Goal: Entertainment & Leisure: Consume media (video, audio)

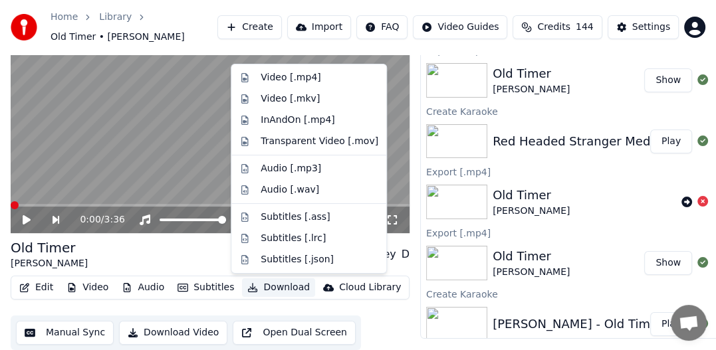
click at [282, 286] on button "Download" at bounding box center [278, 287] width 73 height 19
click at [298, 79] on div "Video [.mp4]" at bounding box center [291, 77] width 60 height 13
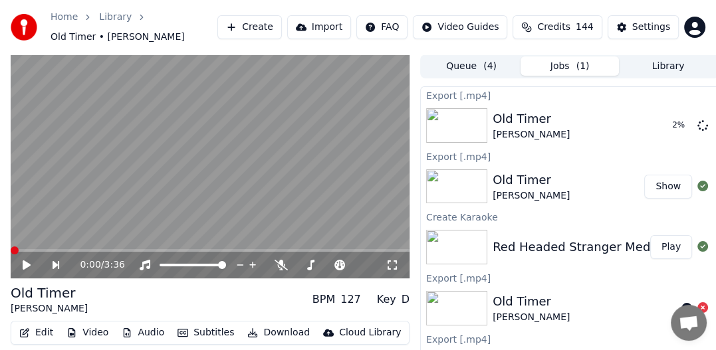
click at [662, 186] on button "Show" at bounding box center [668, 187] width 48 height 24
click at [697, 127] on icon at bounding box center [702, 125] width 11 height 11
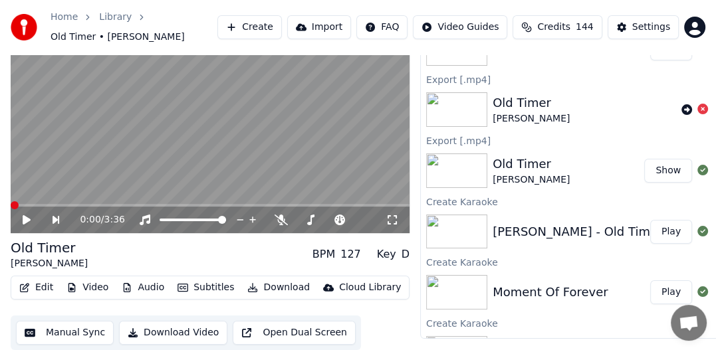
scroll to position [242, 0]
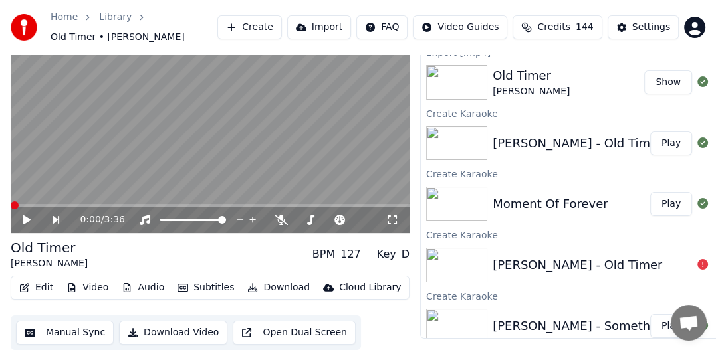
click at [604, 323] on div "[PERSON_NAME] - Something You Get Through" at bounding box center [632, 326] width 279 height 19
click at [615, 324] on div "[PERSON_NAME] - Something You Get Through" at bounding box center [632, 326] width 279 height 19
click at [591, 326] on div "[PERSON_NAME] - Something You Get Through" at bounding box center [632, 326] width 279 height 19
click at [621, 328] on div "[PERSON_NAME] - Something You Get Through" at bounding box center [632, 326] width 279 height 19
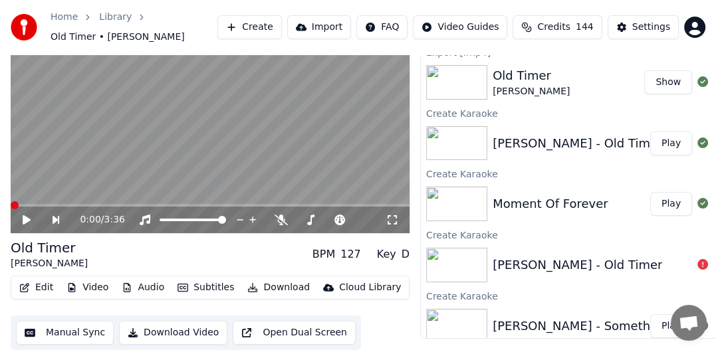
click at [655, 328] on button "Play" at bounding box center [671, 326] width 42 height 24
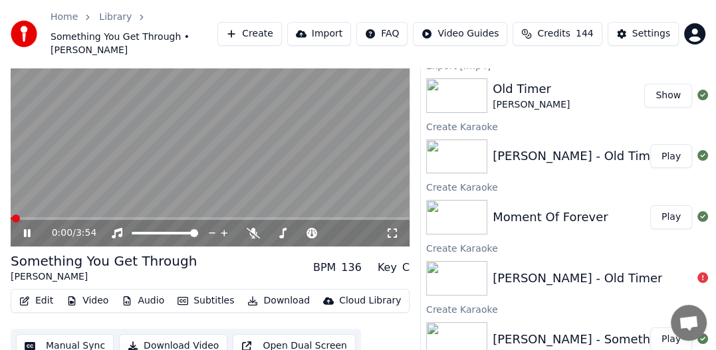
scroll to position [175, 0]
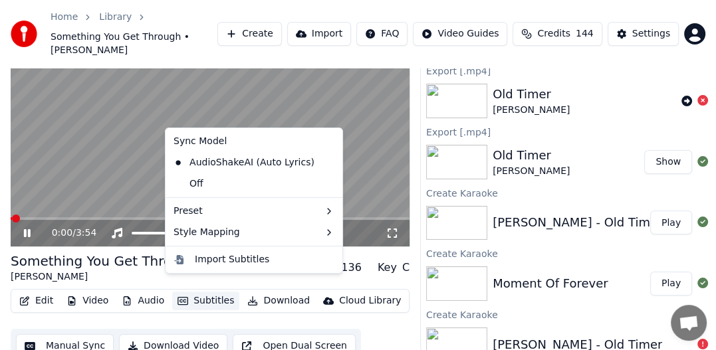
click at [184, 292] on button "Subtitles" at bounding box center [205, 301] width 67 height 19
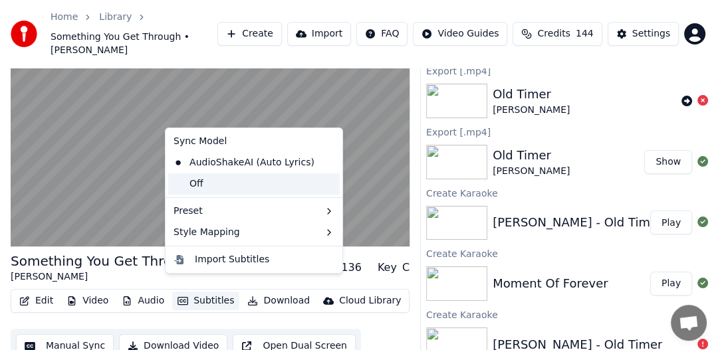
click at [250, 189] on div "Off" at bounding box center [253, 183] width 171 height 21
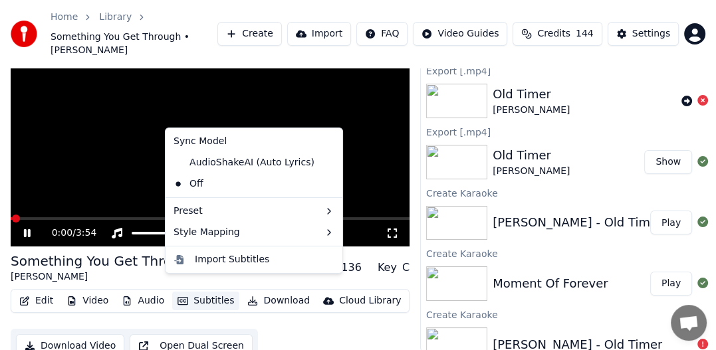
click at [215, 292] on button "Subtitles" at bounding box center [205, 301] width 67 height 19
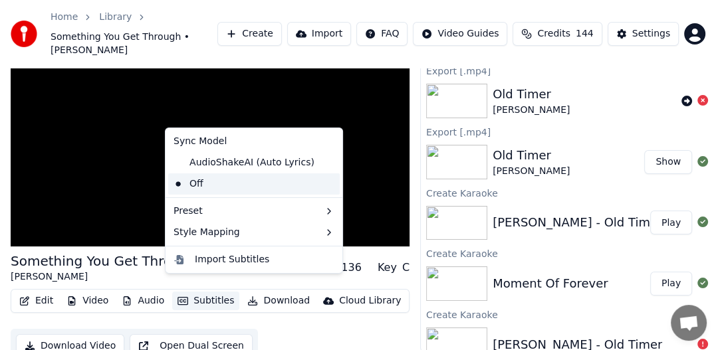
click at [194, 184] on div "Off" at bounding box center [253, 183] width 171 height 21
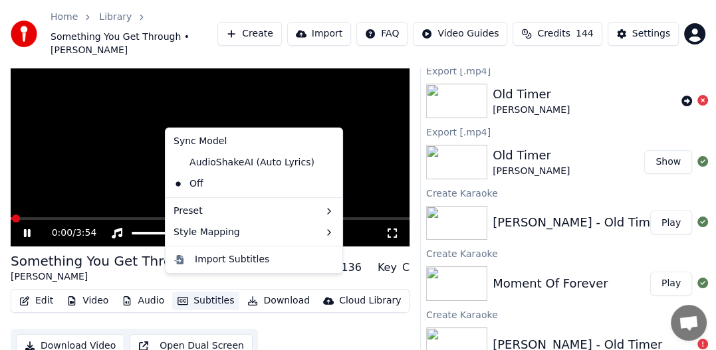
click at [203, 292] on button "Subtitles" at bounding box center [205, 301] width 67 height 19
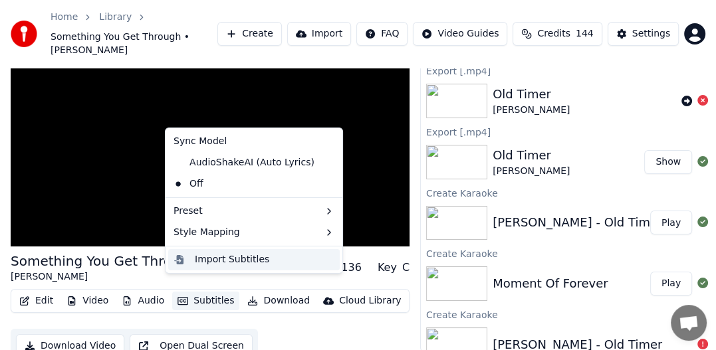
click at [215, 261] on div "Import Subtitles" at bounding box center [232, 259] width 74 height 13
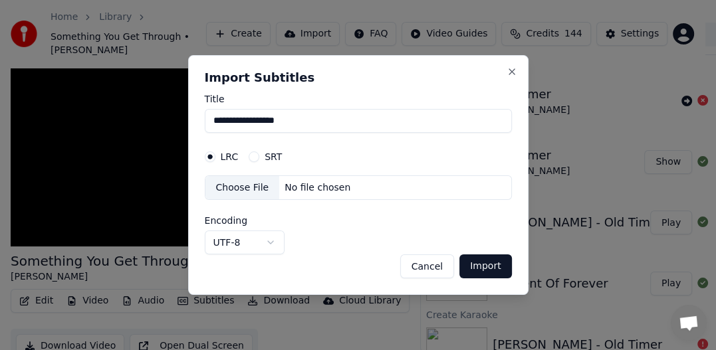
scroll to position [34, 0]
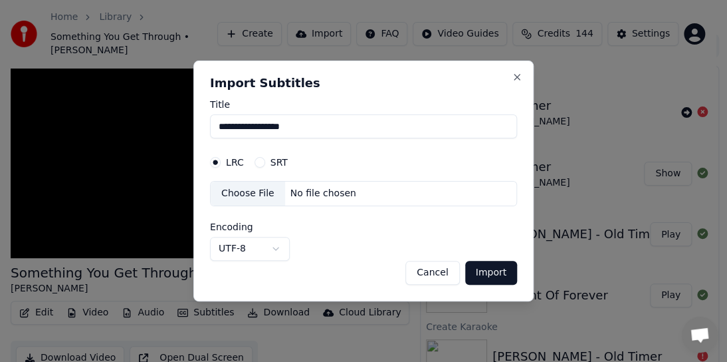
click at [510, 271] on button "Import" at bounding box center [491, 273] width 52 height 24
click at [279, 162] on label "SRT" at bounding box center [279, 162] width 17 height 9
click at [265, 162] on button "SRT" at bounding box center [260, 162] width 11 height 11
click at [298, 193] on div "No file chosen" at bounding box center [323, 193] width 76 height 13
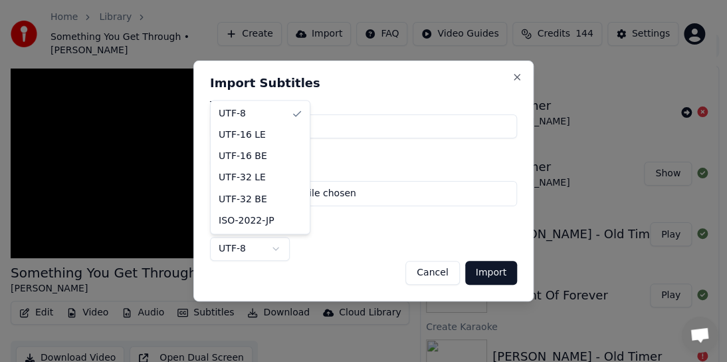
click at [275, 245] on body "Home Library Something You Get Through • [PERSON_NAME] Create Import FAQ Video …" at bounding box center [358, 147] width 716 height 362
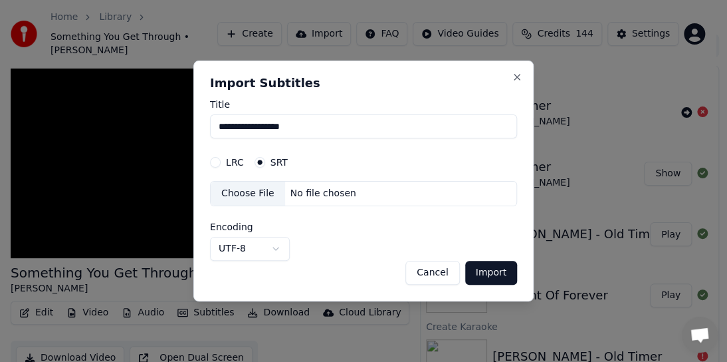
click at [444, 159] on body "Home Library Something You Get Through • [PERSON_NAME] Create Import FAQ Video …" at bounding box center [358, 147] width 716 height 362
click at [229, 164] on label "LRC" at bounding box center [235, 162] width 18 height 9
click at [221, 164] on button "LRC" at bounding box center [215, 162] width 11 height 11
click at [330, 191] on div "No file chosen" at bounding box center [323, 193] width 76 height 13
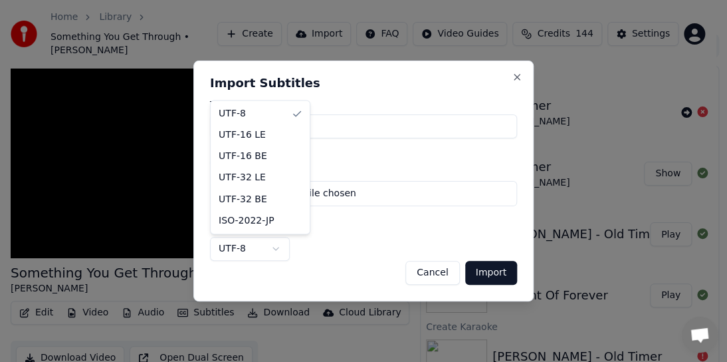
click at [276, 249] on body "Home Library Something You Get Through • [PERSON_NAME] Create Import FAQ Video …" at bounding box center [358, 147] width 716 height 362
select select "**********"
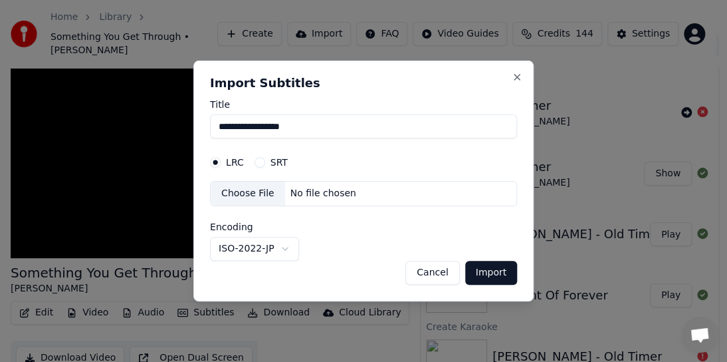
click at [497, 271] on button "Import" at bounding box center [491, 273] width 52 height 24
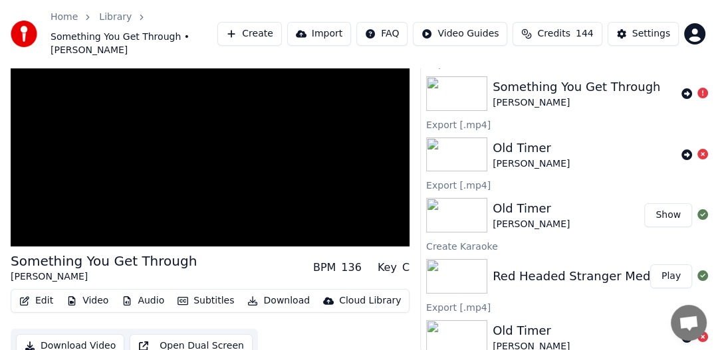
scroll to position [0, 0]
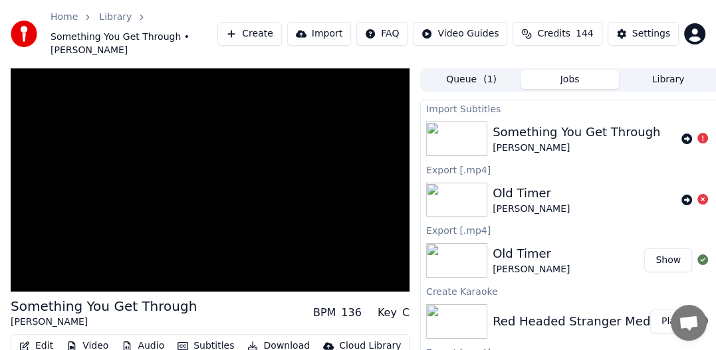
click at [681, 134] on icon at bounding box center [686, 139] width 11 height 11
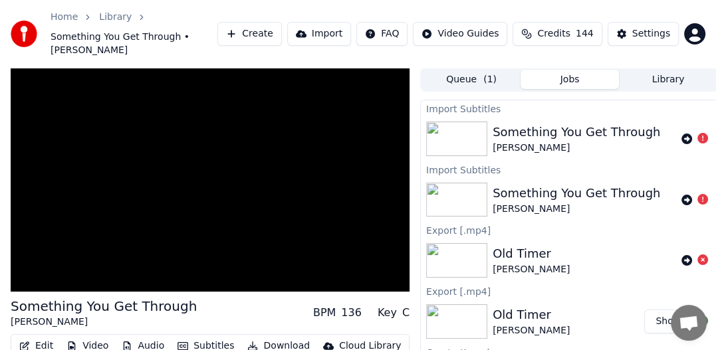
click at [681, 134] on icon at bounding box center [686, 139] width 11 height 11
click at [682, 107] on div "Retry Retry" at bounding box center [677, 103] width 37 height 19
click at [681, 134] on icon at bounding box center [686, 139] width 11 height 11
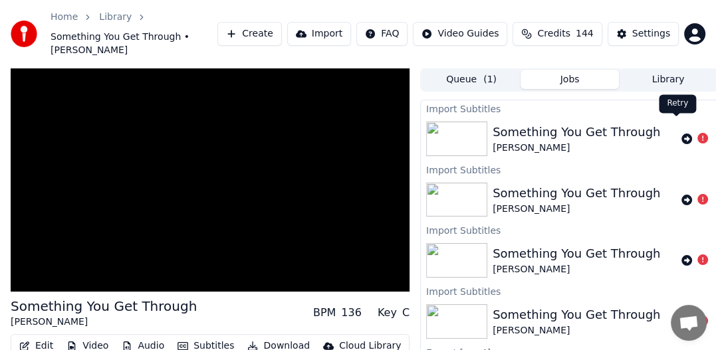
click at [681, 134] on icon at bounding box center [686, 139] width 11 height 11
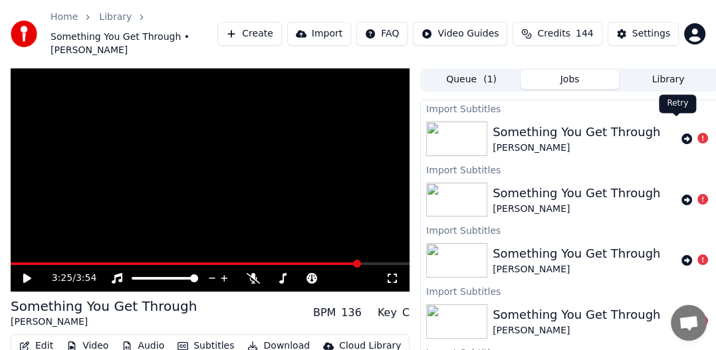
click at [681, 134] on icon at bounding box center [686, 139] width 11 height 11
drag, startPoint x: 673, startPoint y: 124, endPoint x: 696, endPoint y: 128, distance: 23.7
click at [697, 133] on icon at bounding box center [702, 138] width 11 height 11
click at [681, 134] on icon at bounding box center [686, 139] width 11 height 11
click at [697, 133] on icon at bounding box center [702, 138] width 11 height 11
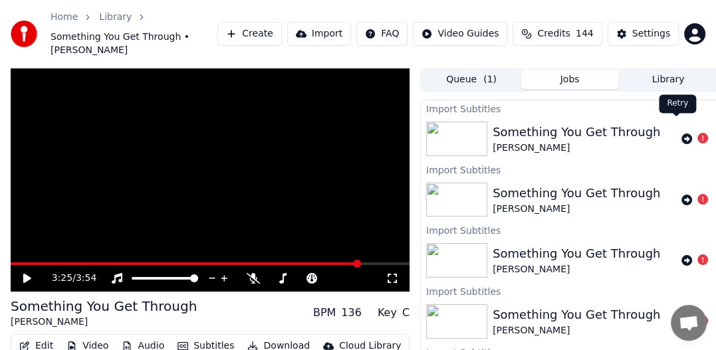
click at [681, 134] on icon at bounding box center [686, 139] width 11 height 11
click at [681, 195] on icon at bounding box center [686, 200] width 11 height 11
click at [681, 255] on icon at bounding box center [686, 260] width 11 height 11
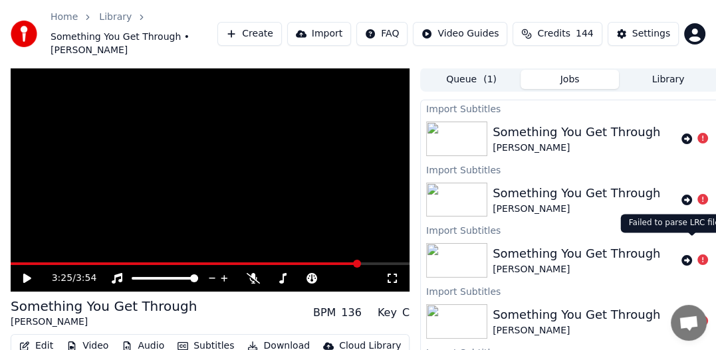
click at [697, 255] on icon at bounding box center [702, 260] width 11 height 11
click at [681, 255] on icon at bounding box center [686, 260] width 11 height 11
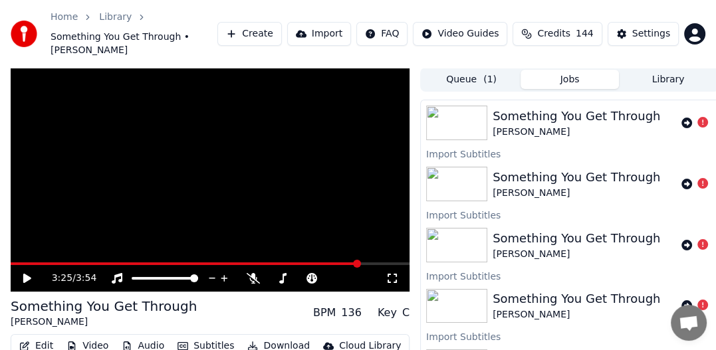
scroll to position [133, 0]
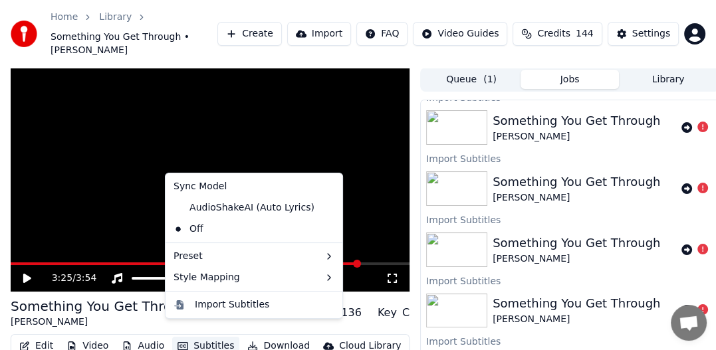
click at [211, 337] on button "Subtitles" at bounding box center [205, 346] width 67 height 19
click at [270, 209] on div "AudioShakeAI (Auto Lyrics)" at bounding box center [244, 207] width 152 height 21
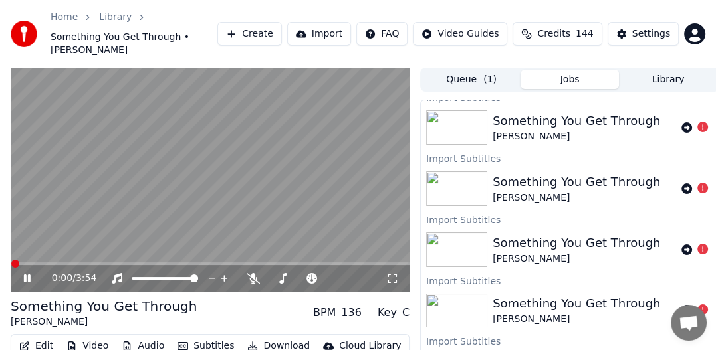
click at [263, 209] on video at bounding box center [210, 180] width 399 height 225
click at [681, 120] on div at bounding box center [694, 128] width 27 height 16
click at [681, 122] on icon at bounding box center [686, 127] width 11 height 11
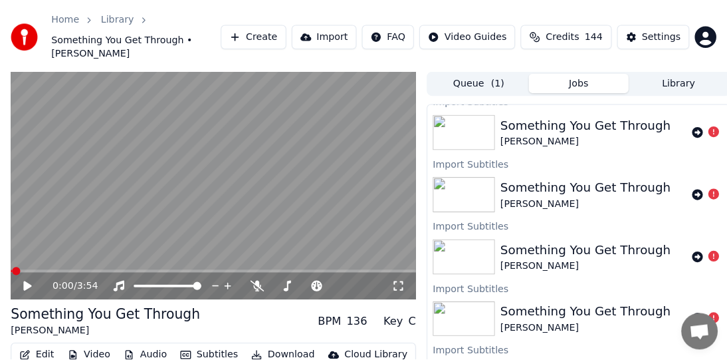
scroll to position [194, 0]
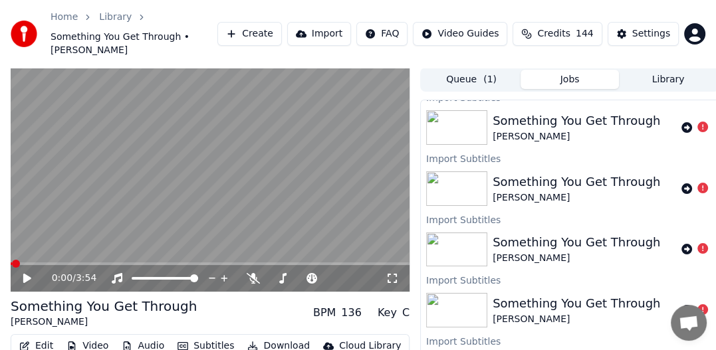
click at [576, 294] on div "Something You Get Through" at bounding box center [576, 303] width 167 height 19
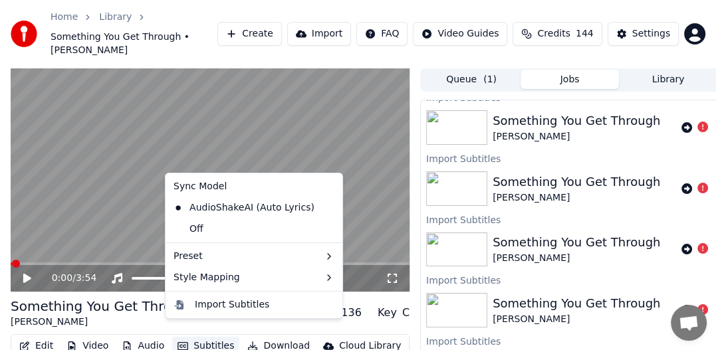
click at [197, 337] on button "Subtitles" at bounding box center [205, 346] width 67 height 19
click at [219, 304] on div "Import Subtitles" at bounding box center [232, 304] width 74 height 13
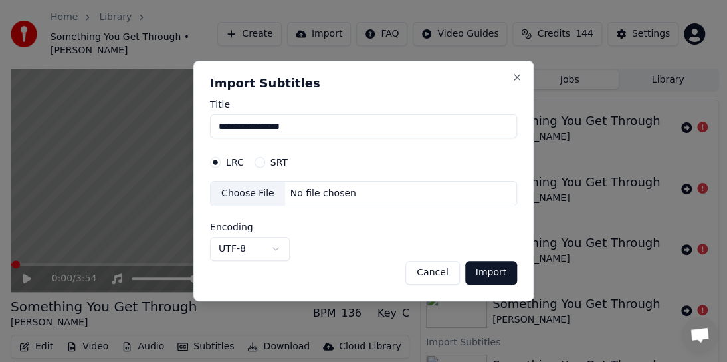
click at [323, 121] on input "**********" at bounding box center [363, 126] width 307 height 24
click at [261, 194] on div "Choose File" at bounding box center [248, 193] width 74 height 24
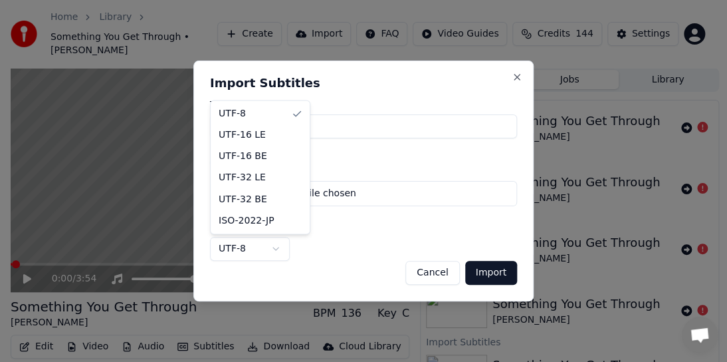
click at [276, 244] on body "Home Library Something You Get Through • [PERSON_NAME] Create Import FAQ Video …" at bounding box center [358, 181] width 716 height 362
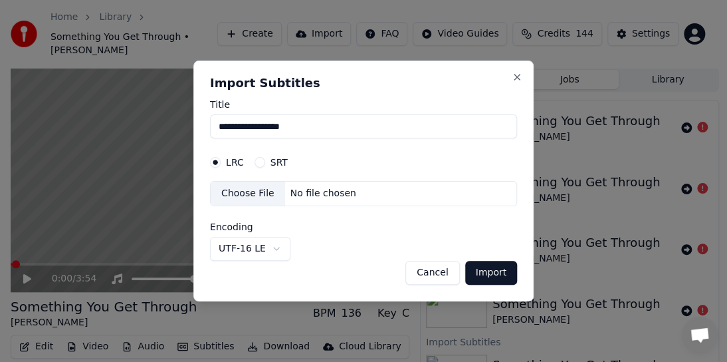
click at [495, 274] on button "Import" at bounding box center [491, 273] width 52 height 24
click at [491, 274] on button "Import" at bounding box center [491, 273] width 52 height 24
click at [487, 273] on button "Import" at bounding box center [491, 273] width 52 height 24
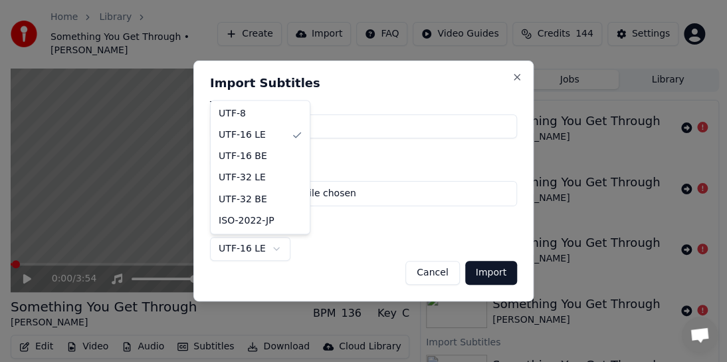
click at [275, 249] on body "Home Library Something You Get Through • [PERSON_NAME] Create Import FAQ Video …" at bounding box center [358, 181] width 716 height 362
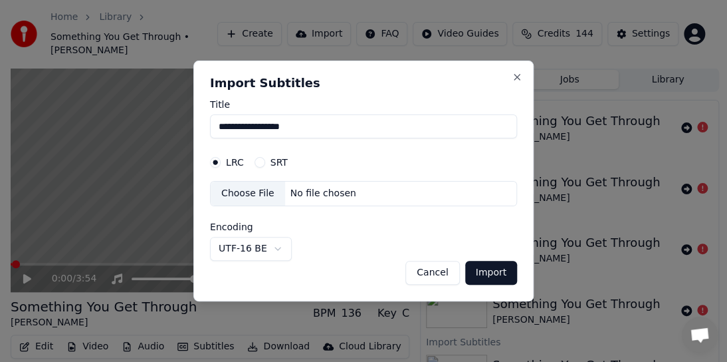
click at [498, 267] on button "Import" at bounding box center [491, 273] width 52 height 24
select select "*****"
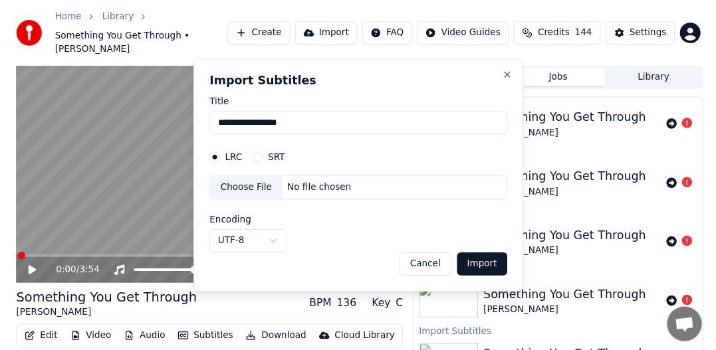
scroll to position [0, 3]
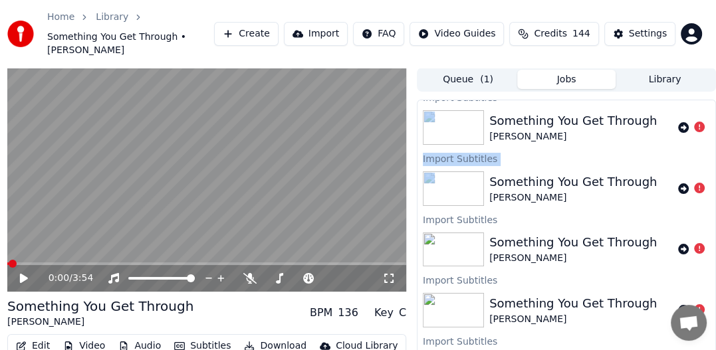
drag, startPoint x: 712, startPoint y: 158, endPoint x: 713, endPoint y: 90, distance: 67.8
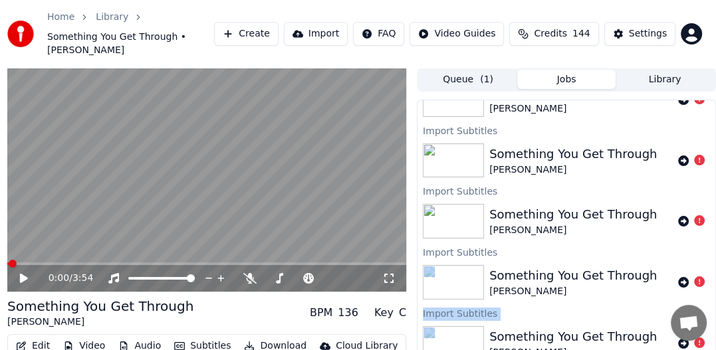
scroll to position [0, 0]
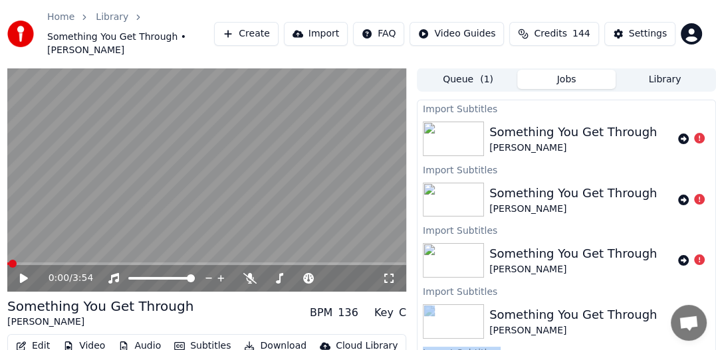
click at [213, 9] on div "Home Library Something You Get Through • [PERSON_NAME] Create Import FAQ Video …" at bounding box center [355, 34] width 716 height 68
click at [215, 306] on div "Something You Get Through [PERSON_NAME] BPM 136 Key C" at bounding box center [206, 313] width 399 height 32
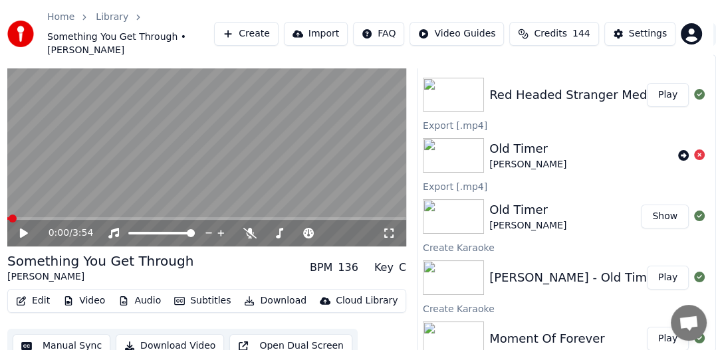
scroll to position [1095, 0]
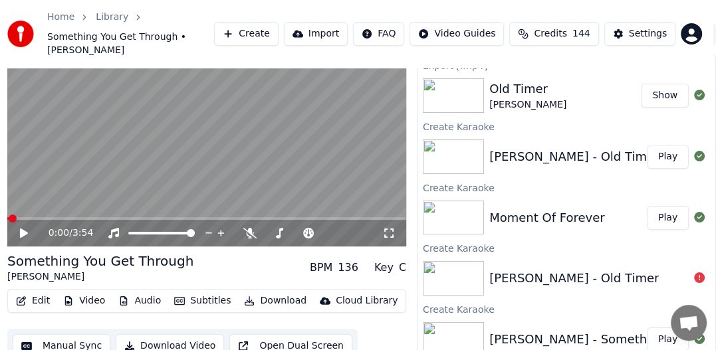
click at [138, 292] on button "Audio" at bounding box center [139, 301] width 53 height 19
click at [287, 150] on video at bounding box center [206, 135] width 399 height 225
click at [72, 215] on span at bounding box center [74, 219] width 8 height 8
click at [7, 215] on span at bounding box center [11, 219] width 8 height 8
click at [33, 215] on span at bounding box center [37, 219] width 8 height 8
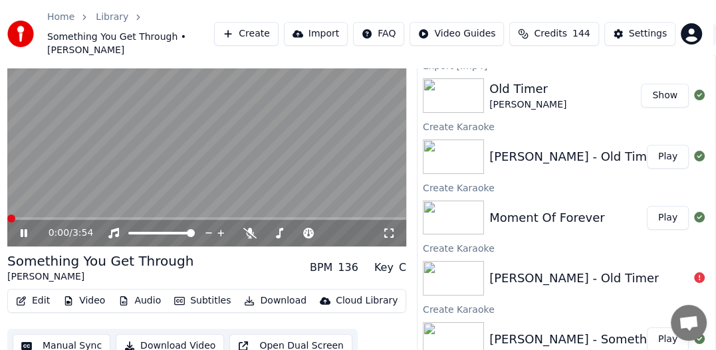
click at [7, 215] on span at bounding box center [11, 219] width 8 height 8
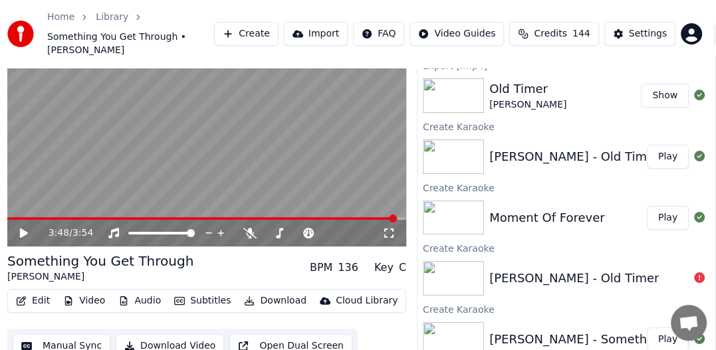
scroll to position [1029, 0]
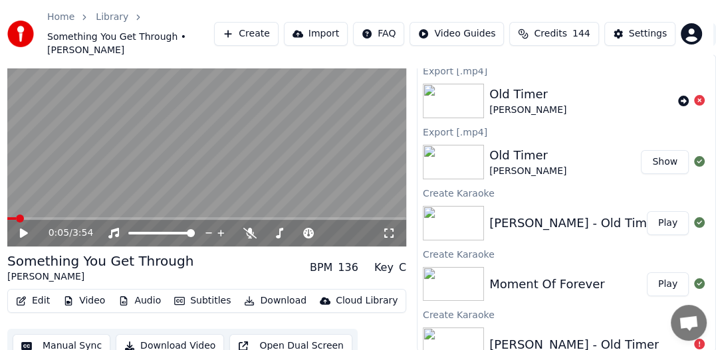
click at [16, 215] on span at bounding box center [20, 219] width 8 height 8
click at [27, 228] on icon at bounding box center [33, 233] width 31 height 11
click at [48, 215] on span at bounding box center [51, 219] width 8 height 8
click at [250, 228] on icon at bounding box center [244, 233] width 13 height 11
click at [7, 215] on span at bounding box center [11, 219] width 8 height 8
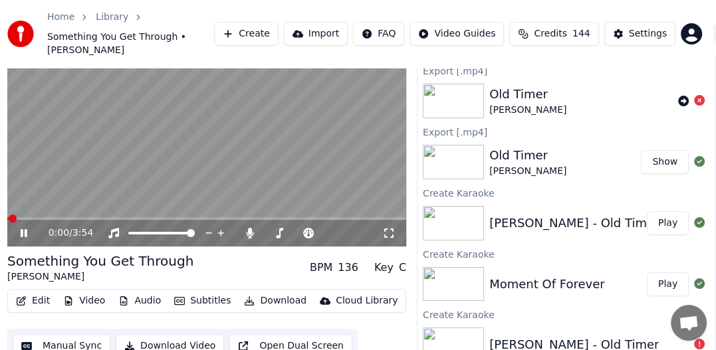
click at [173, 131] on video at bounding box center [206, 135] width 399 height 225
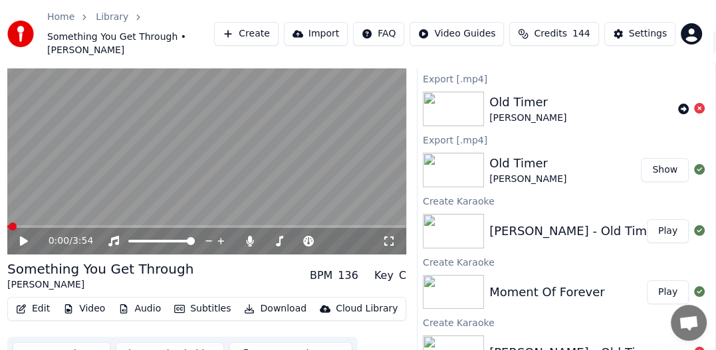
scroll to position [45, 3]
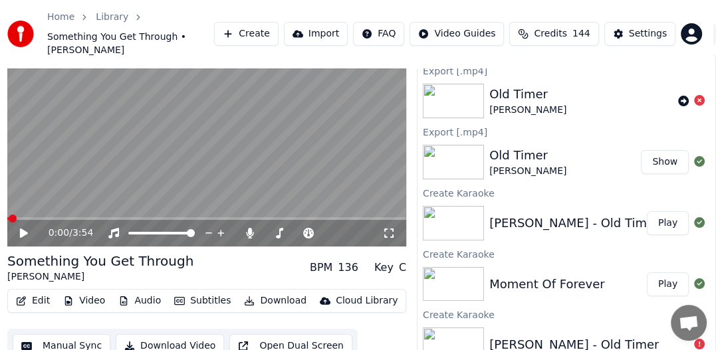
click at [529, 148] on div "Old Timer" at bounding box center [527, 155] width 77 height 19
